Goal: Obtain resource: Obtain resource

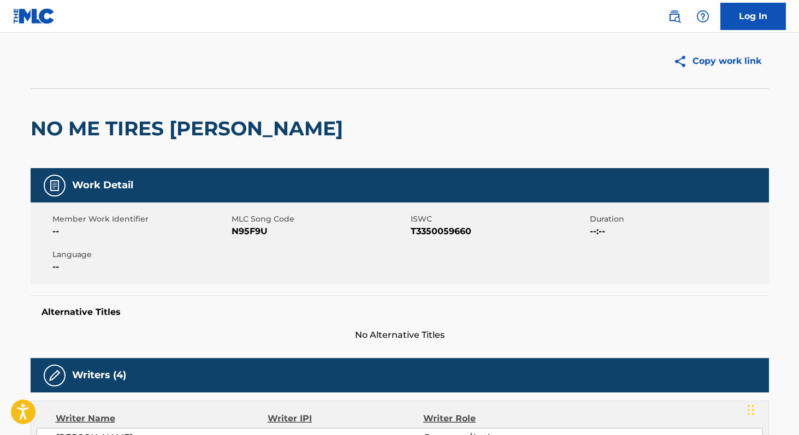
scroll to position [63, 0]
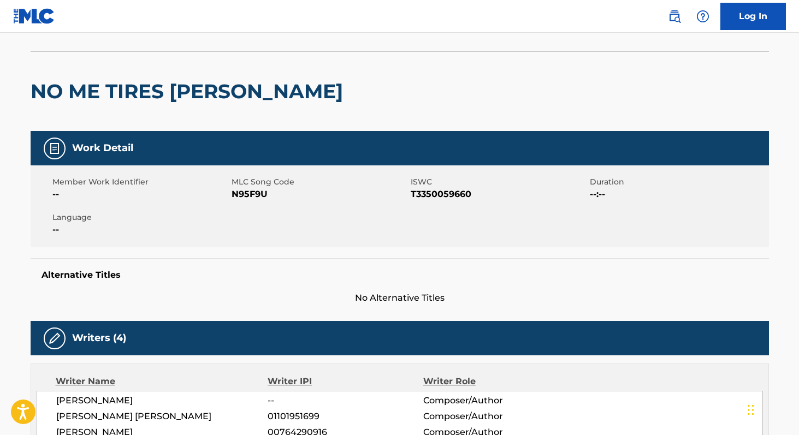
click at [441, 197] on span "T3350059660" at bounding box center [499, 194] width 176 height 13
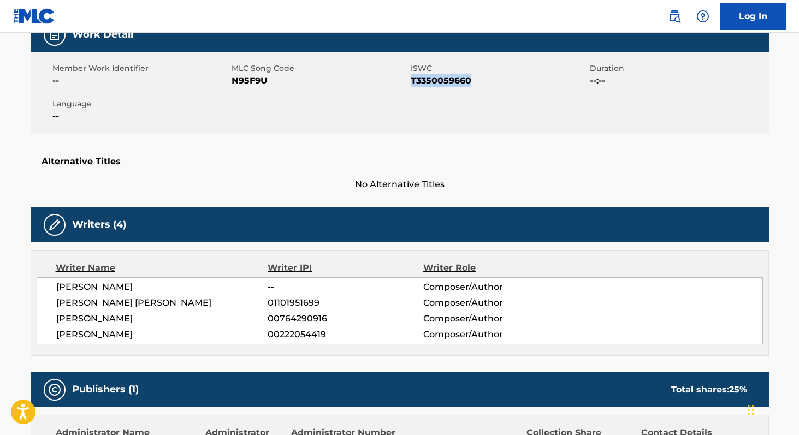
scroll to position [116, 0]
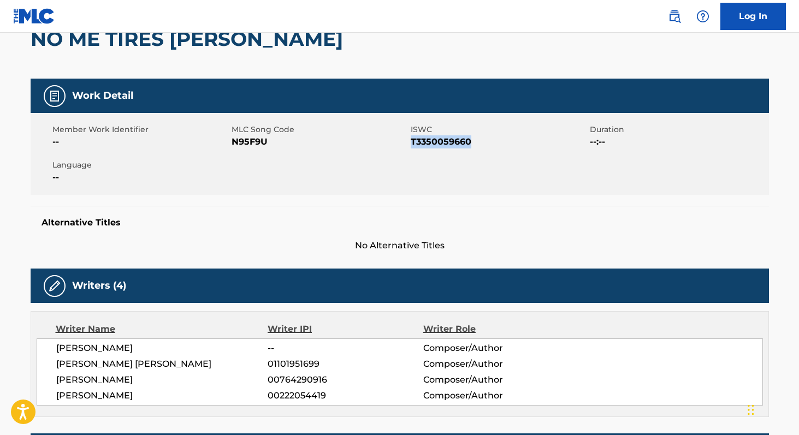
click at [256, 143] on span "N95F9U" at bounding box center [320, 141] width 176 height 13
click at [256, 144] on span "N95F9U" at bounding box center [320, 141] width 176 height 13
copy span "N95F9U"
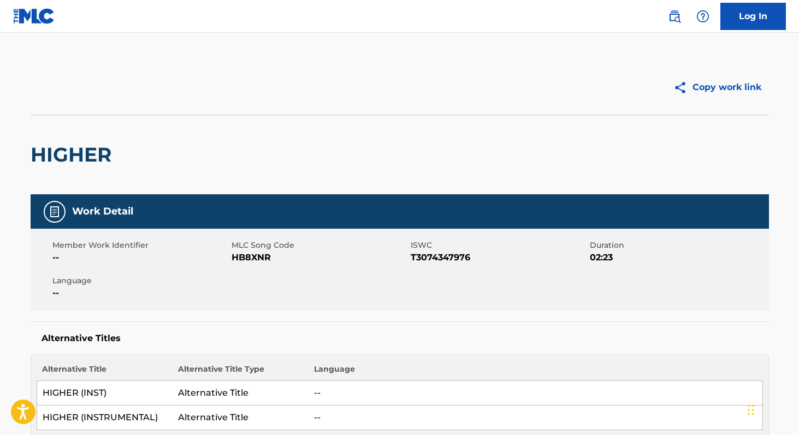
click at [452, 254] on span "T3074347976" at bounding box center [499, 257] width 176 height 13
copy span "T3074347976"
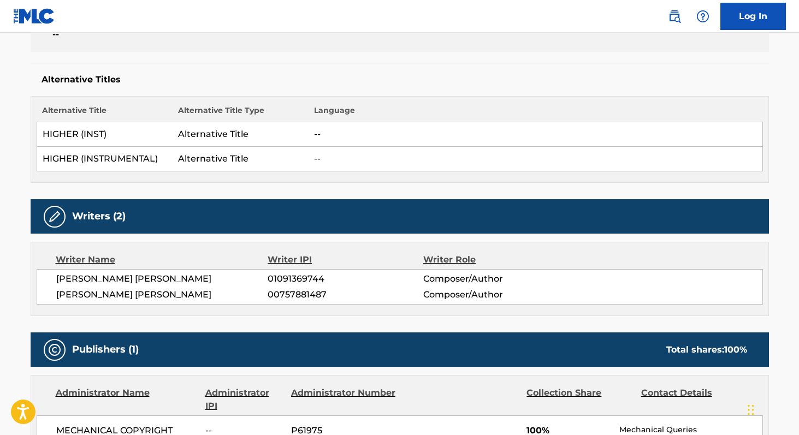
click at [315, 283] on span "01091369744" at bounding box center [345, 278] width 155 height 13
copy span "01091369744"
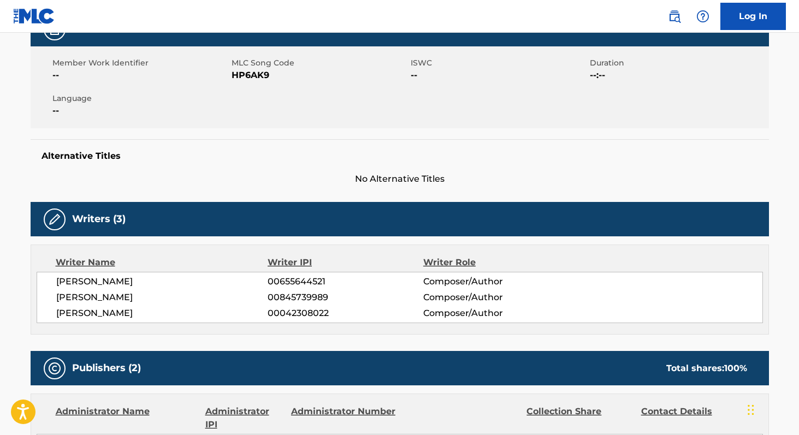
scroll to position [280, 0]
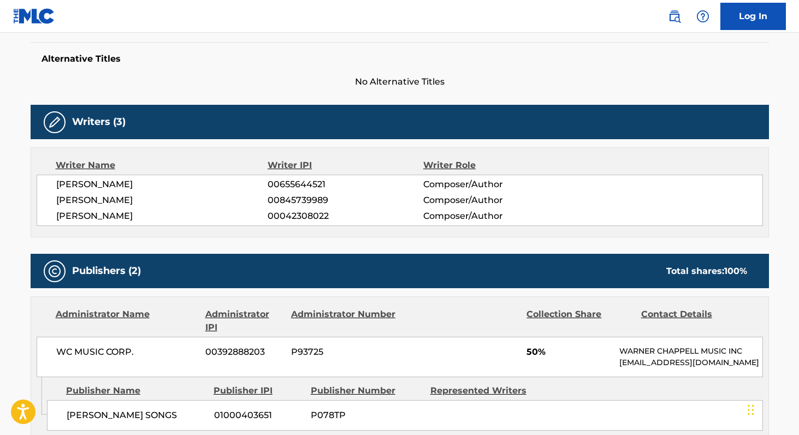
click at [316, 187] on span "00655644521" at bounding box center [345, 184] width 155 height 13
copy span "00655644521"
click at [292, 199] on span "00845739989" at bounding box center [345, 200] width 155 height 13
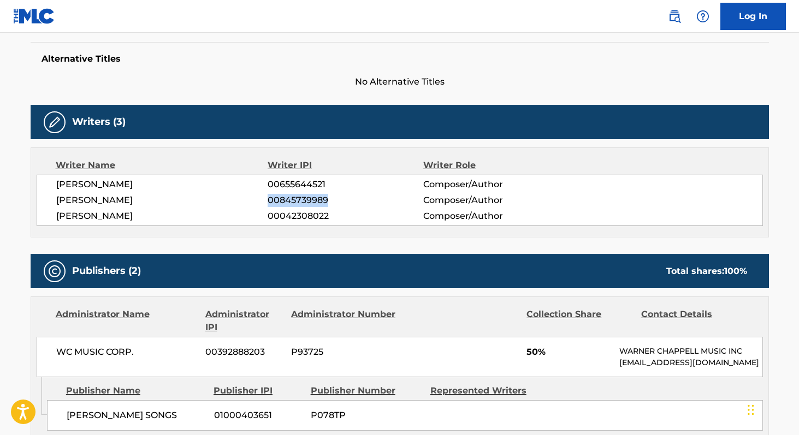
copy span "00845739989"
click at [308, 216] on span "00042308022" at bounding box center [345, 216] width 155 height 13
copy span "00042308022"
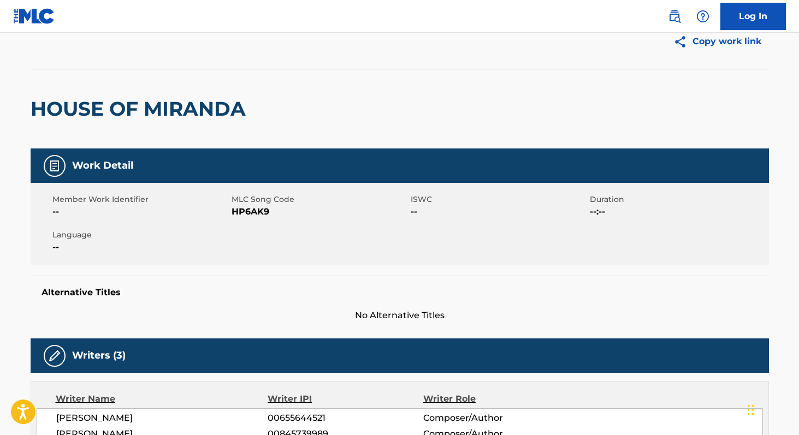
scroll to position [0, 0]
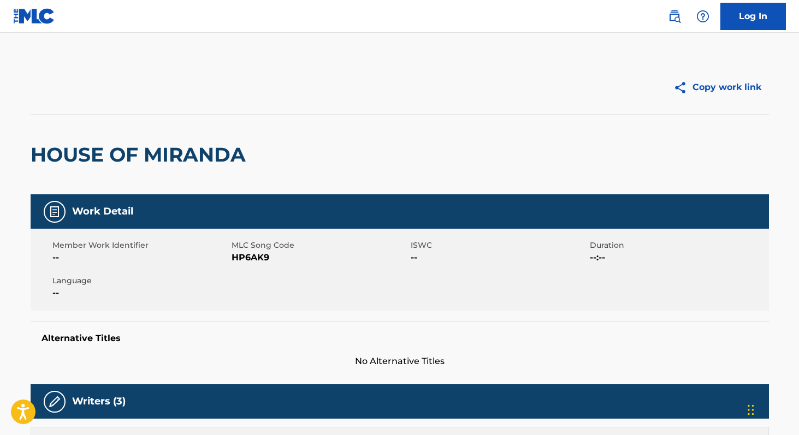
click at [253, 258] on span "HP6AK9" at bounding box center [320, 257] width 176 height 13
copy span "HP6AK9"
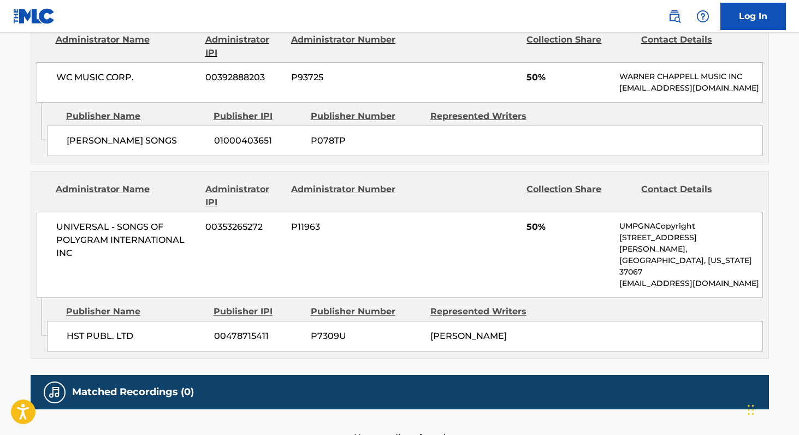
scroll to position [561, 0]
